Goal: Task Accomplishment & Management: Use online tool/utility

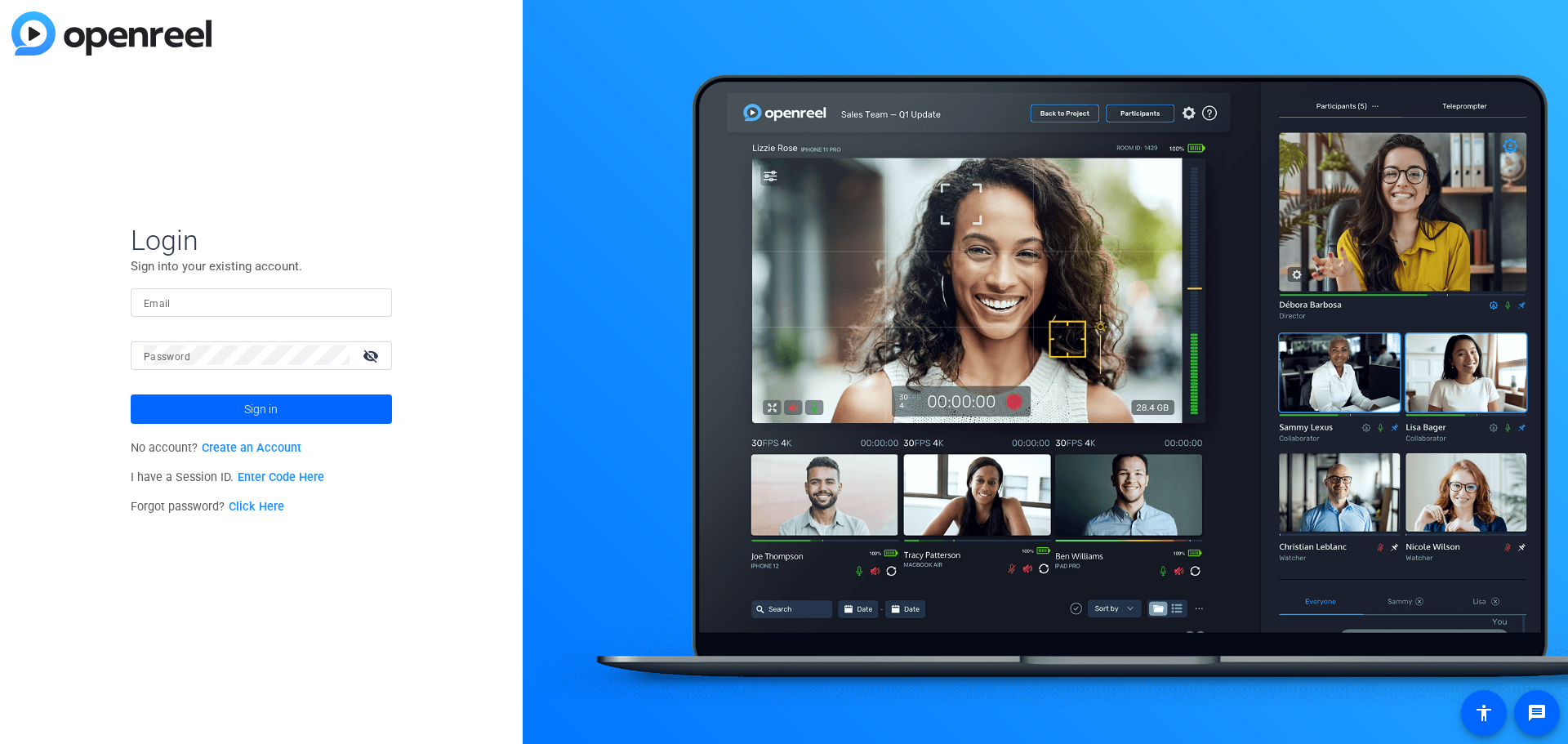
click at [346, 286] on form "Login Sign into your existing account. Email Password visibility_off Sign in" at bounding box center [262, 323] width 262 height 201
click at [331, 300] on input "Email" at bounding box center [262, 302] width 235 height 20
type input "f"
type input "[EMAIL_ADDRESS][DOMAIN_NAME]"
click at [373, 363] on mat-icon "visibility_off" at bounding box center [373, 356] width 39 height 24
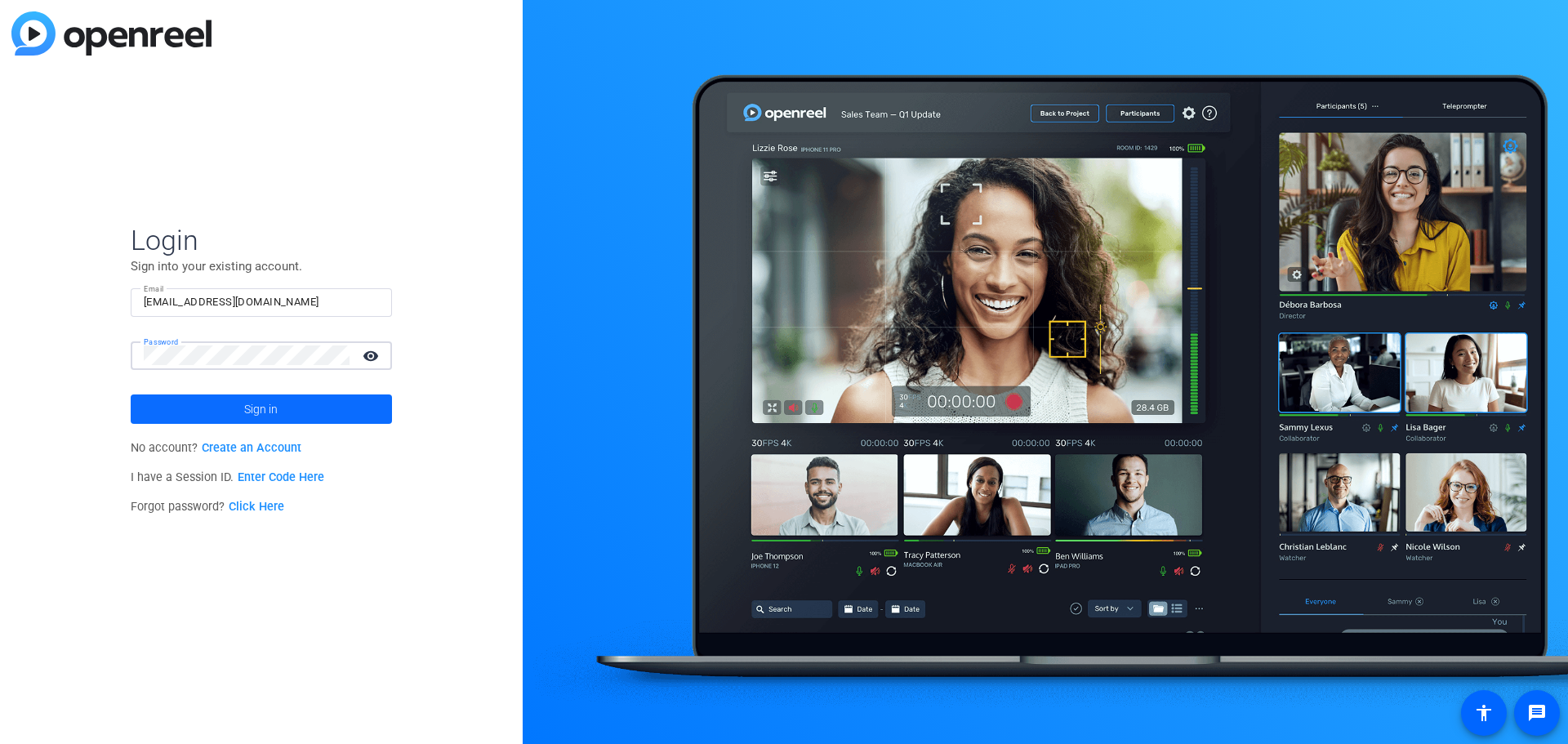
click at [322, 412] on span at bounding box center [262, 410] width 262 height 40
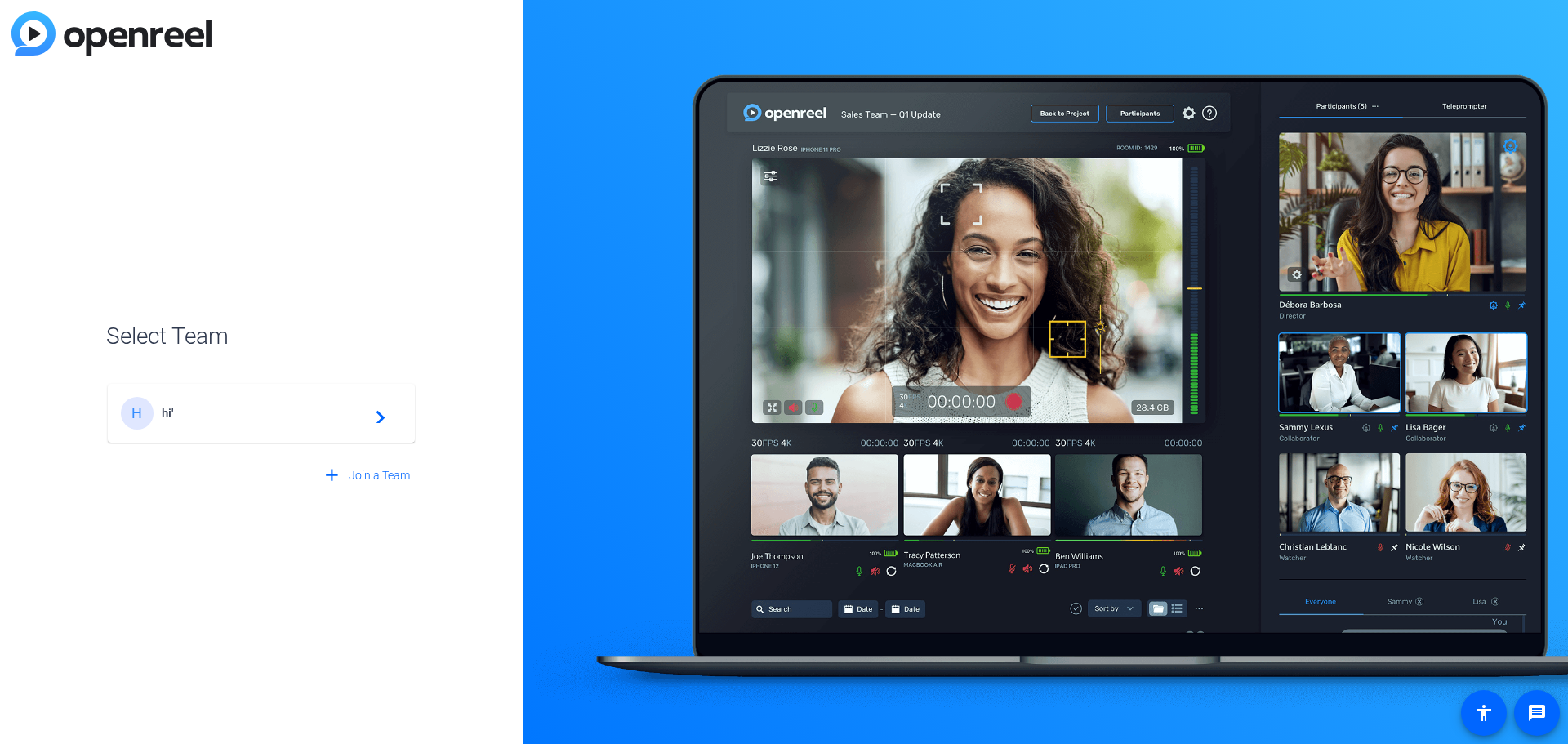
click at [214, 428] on div "H hi' navigate_next" at bounding box center [262, 413] width 281 height 33
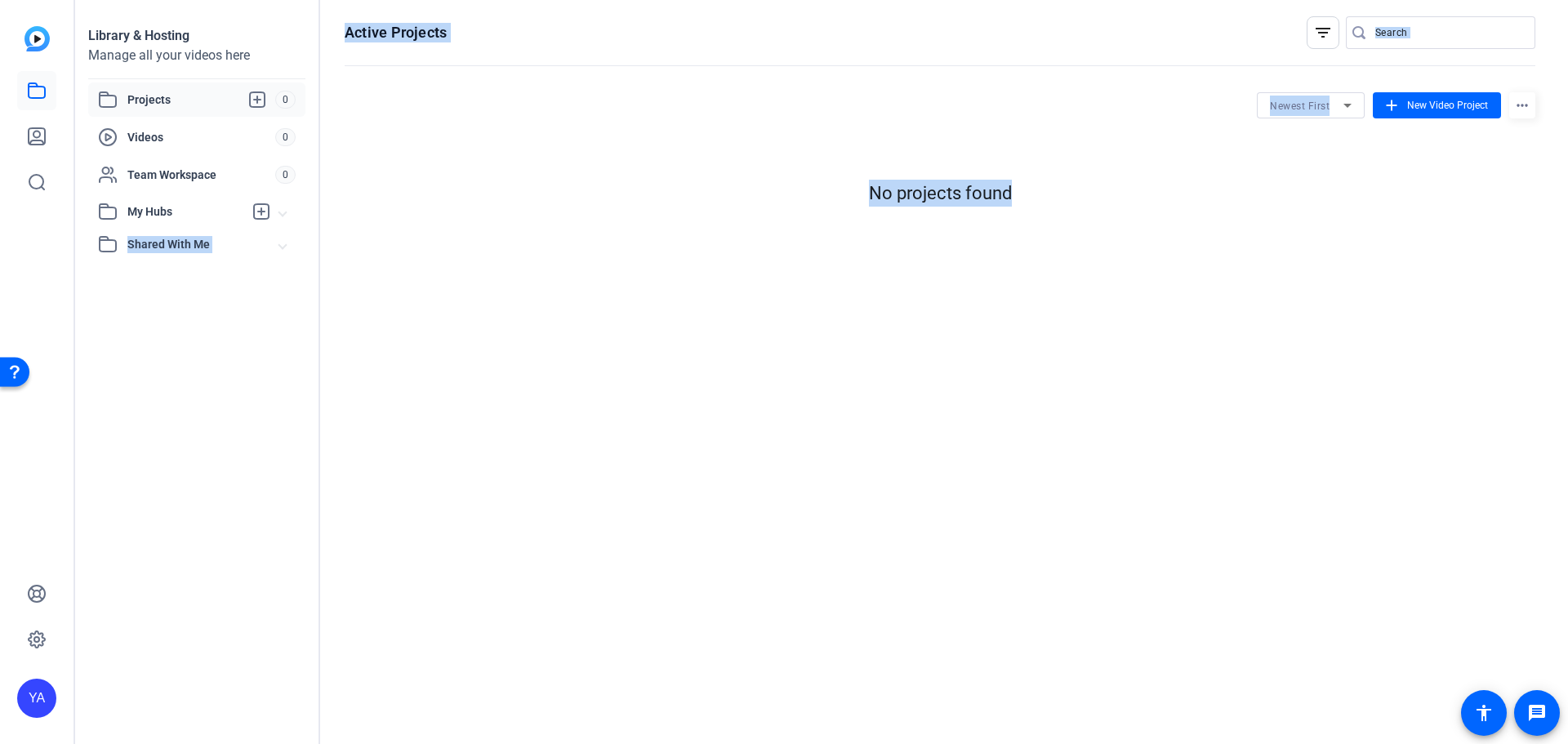
click at [0, 347] on html "Accessibility Screen-Reader Guide, Feedback, and Issue Reporting | New window Y…" at bounding box center [784, 372] width 1568 height 744
drag, startPoint x: 1117, startPoint y: 212, endPoint x: 998, endPoint y: 214, distance: 119.0
click at [789, 272] on div "Active Projects filter_list Newest First add New Video Project more_horiz No pr…" at bounding box center [939, 372] width 1240 height 744
drag, startPoint x: 222, startPoint y: 114, endPoint x: 212, endPoint y: 122, distance: 12.8
click at [212, 122] on div "Projects 0 Videos 0 Team Workspace 0 My Hubs No hubs available Shared With Me N…" at bounding box center [197, 171] width 217 height 178
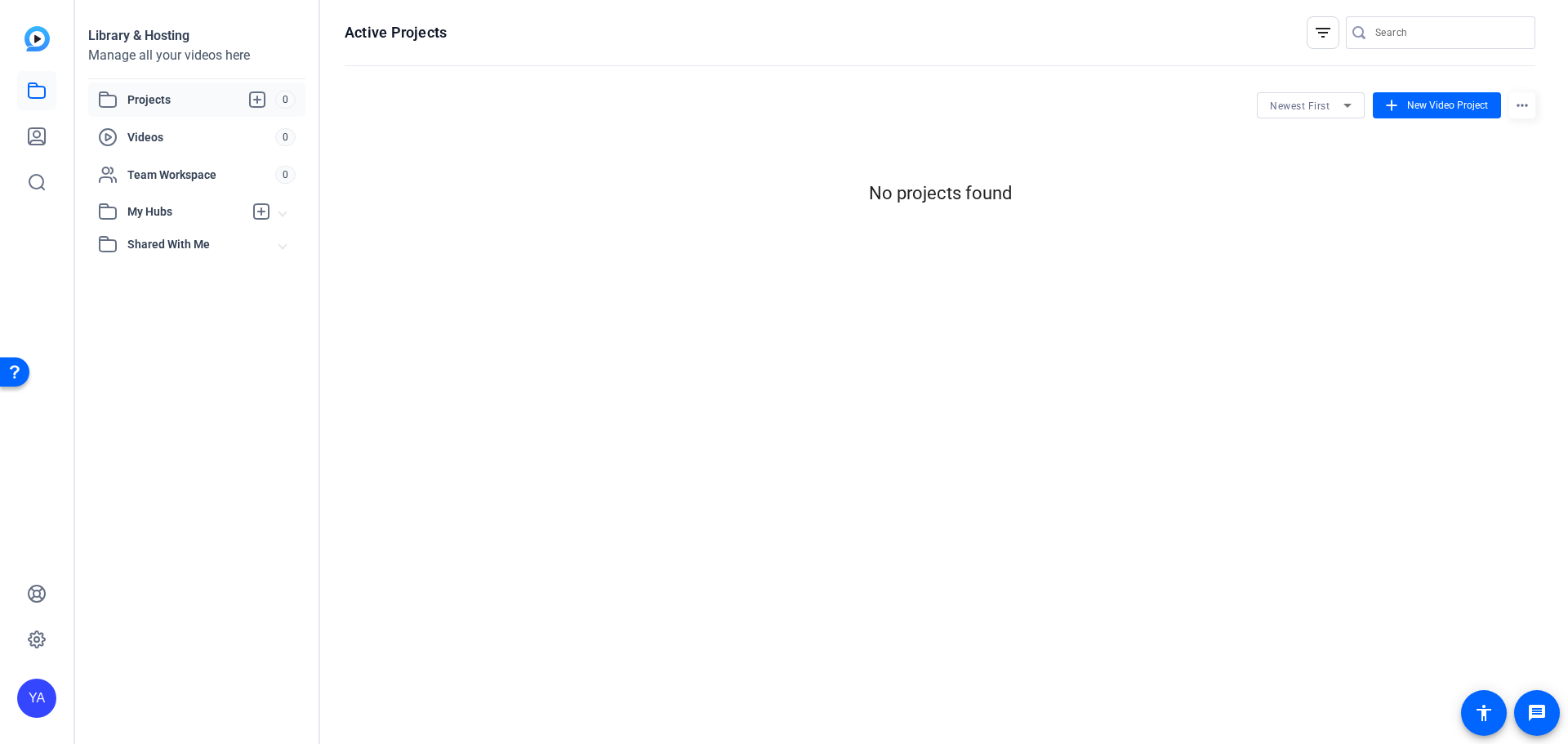
click at [71, 325] on div "YA" at bounding box center [36, 372] width 73 height 744
click at [843, 137] on openreel-hosting-projects-listing "Newest First add New Video Project more_horiz No projects found" at bounding box center [939, 151] width 1190 height 117
click at [422, 454] on div "Active Projects filter_list Newest First add New Video Project more_horiz No pr…" at bounding box center [939, 372] width 1240 height 744
click at [35, 189] on icon at bounding box center [37, 182] width 20 height 20
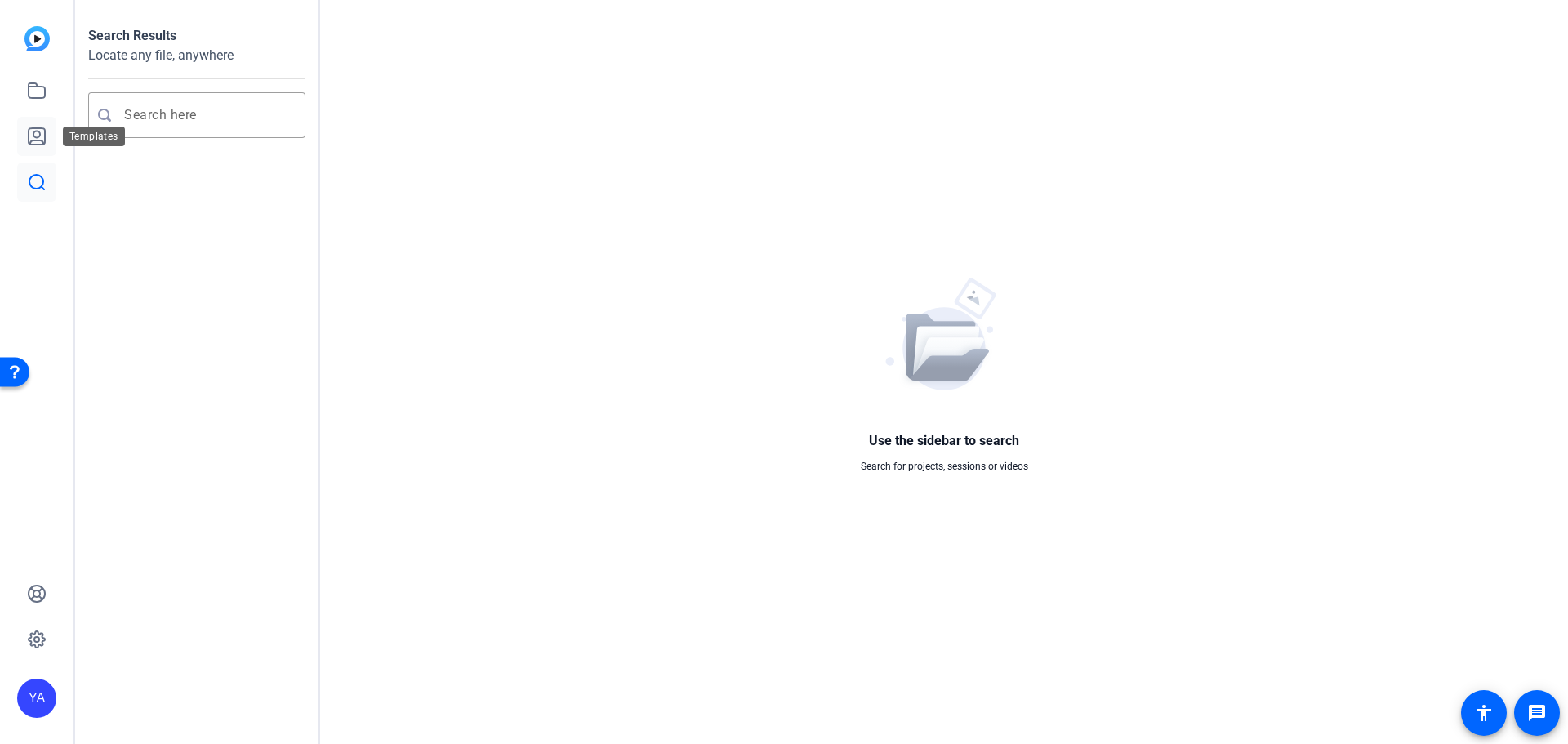
click at [29, 137] on icon at bounding box center [37, 137] width 16 height 16
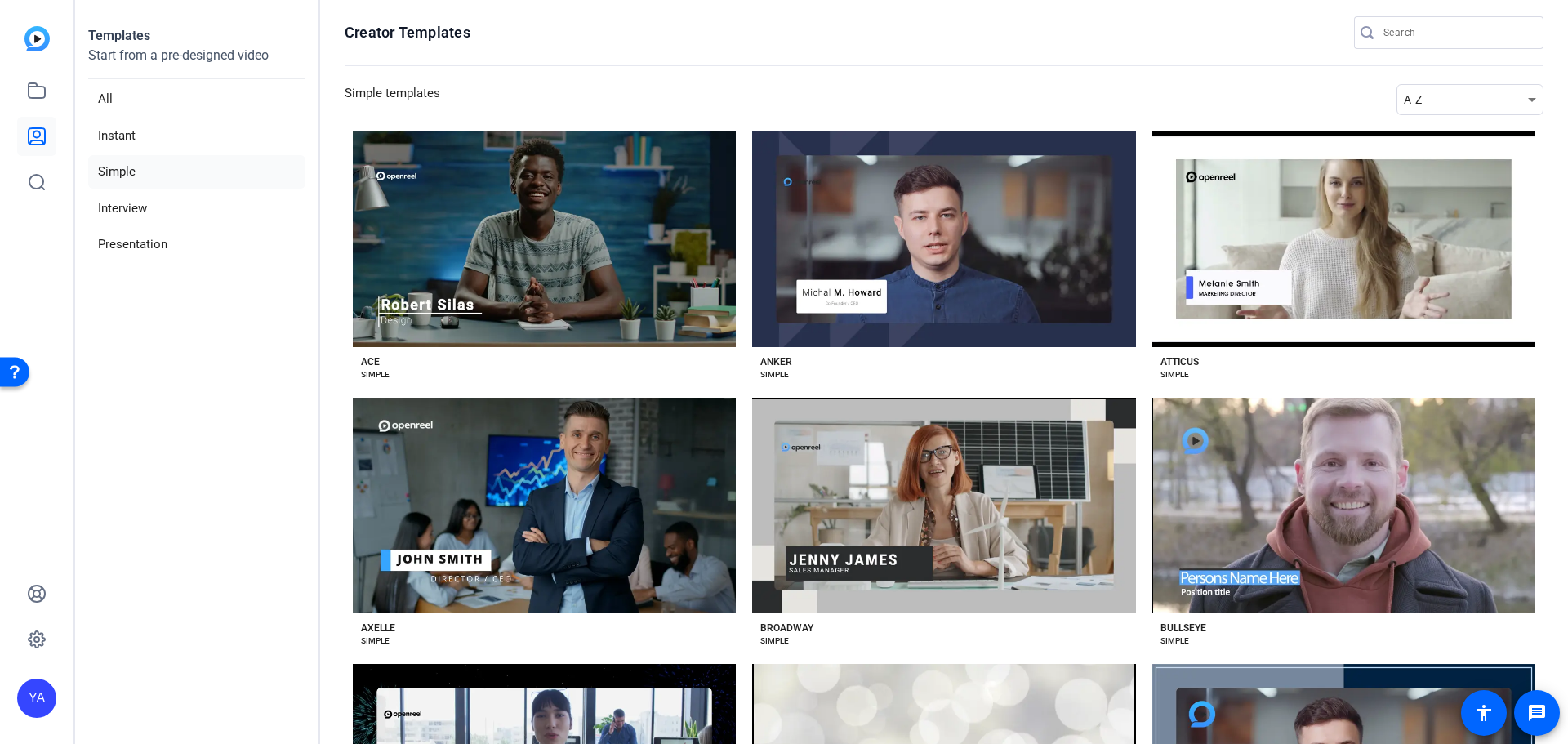
click at [44, 52] on div at bounding box center [37, 114] width 39 height 175
click at [32, 31] on img at bounding box center [37, 39] width 26 height 26
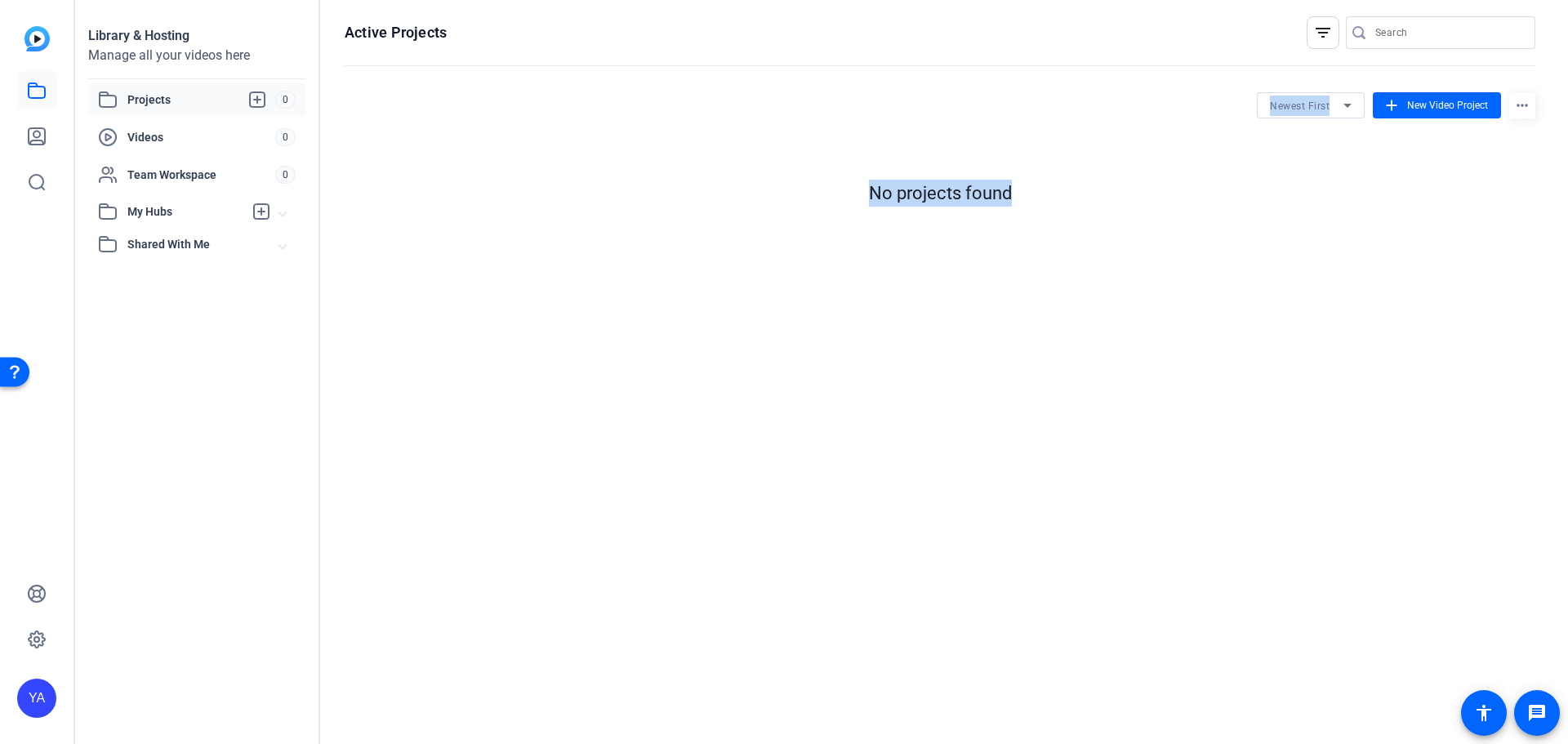
drag, startPoint x: 1480, startPoint y: 60, endPoint x: 902, endPoint y: 245, distance: 606.9
click at [954, 222] on div "Active Projects filter_list Newest First add New Video Project more_horiz No pr…" at bounding box center [939, 372] width 1240 height 744
click at [1468, 101] on span "New Video Project" at bounding box center [1448, 105] width 81 height 15
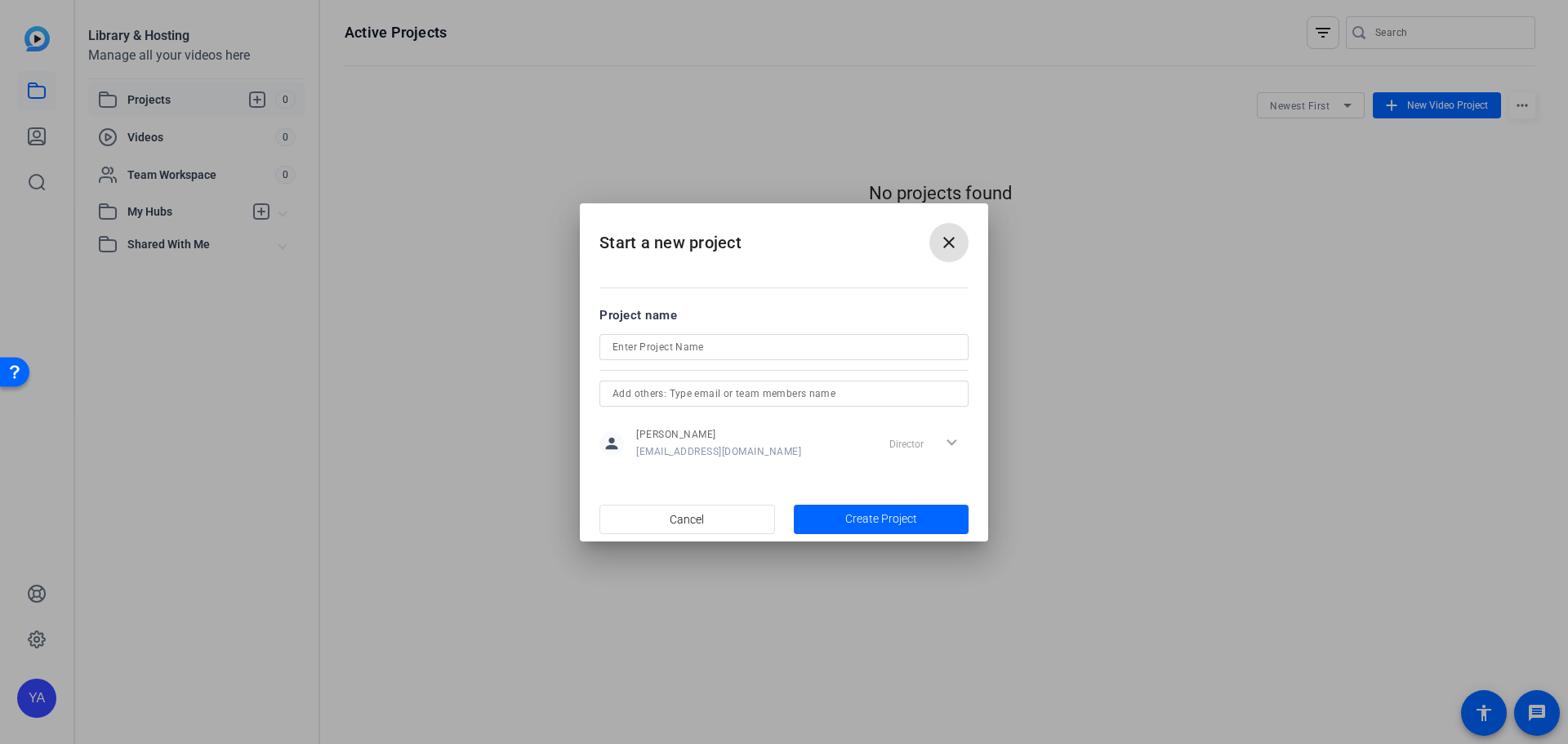
click at [775, 341] on input at bounding box center [784, 347] width 343 height 20
type input "brat"
click at [780, 388] on input "text" at bounding box center [784, 394] width 343 height 20
type input "brqatr"
click at [836, 512] on span "button" at bounding box center [881, 520] width 175 height 40
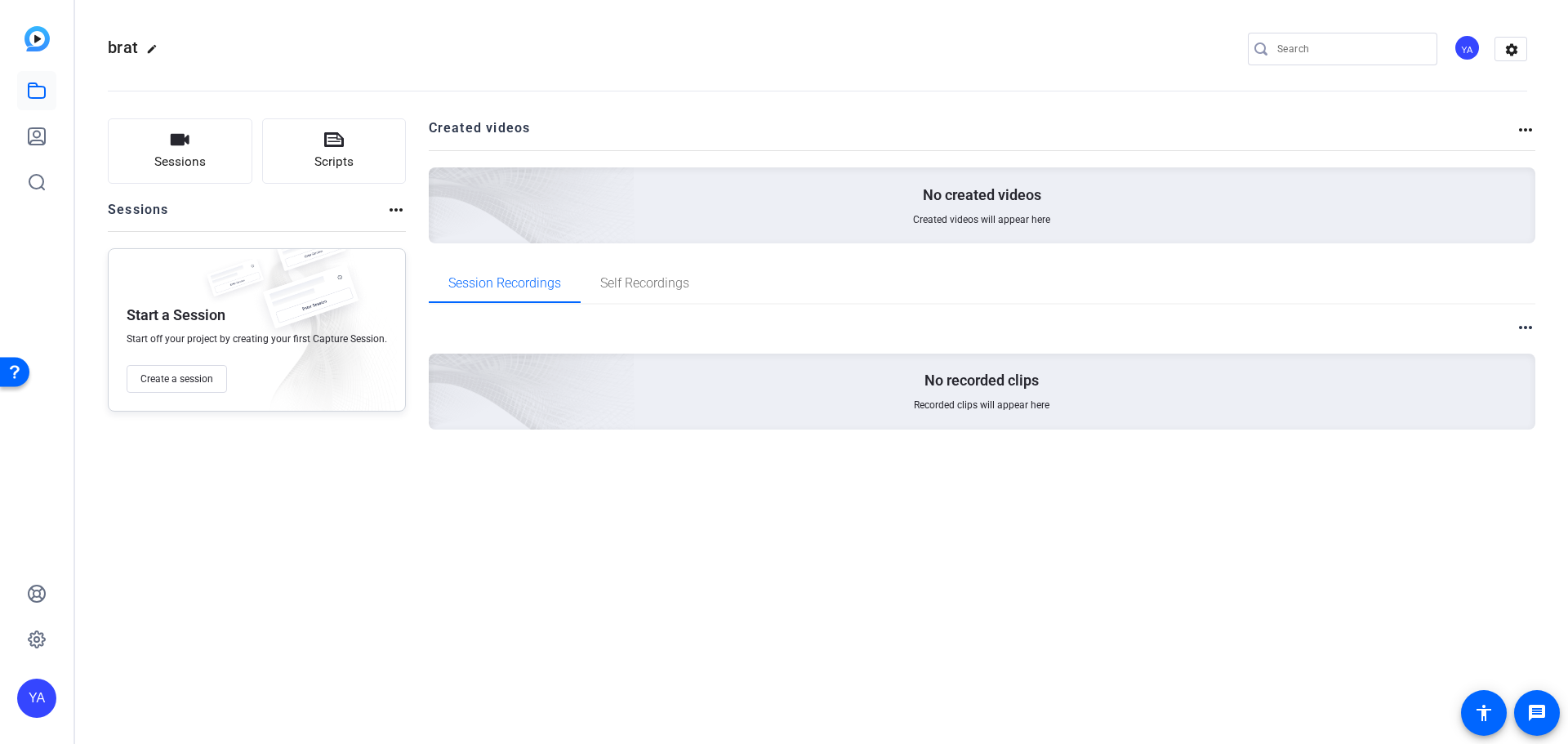
click at [128, 58] on h2 "brat edit" at bounding box center [137, 49] width 58 height 29
click at [874, 233] on div "No created videos Created videos will appear here" at bounding box center [982, 206] width 1107 height 76
drag, startPoint x: 981, startPoint y: 263, endPoint x: 881, endPoint y: 257, distance: 100.2
